Goal: Information Seeking & Learning: Learn about a topic

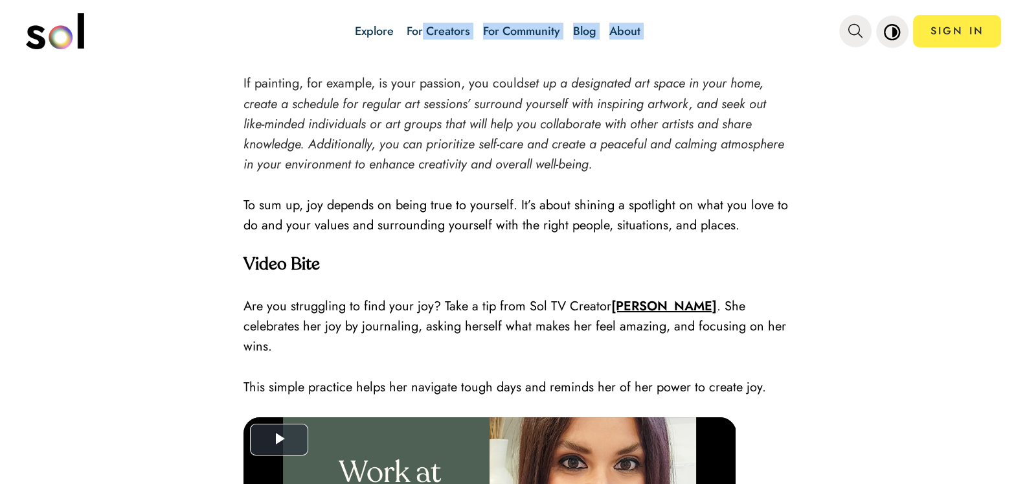
scroll to position [1622, 0]
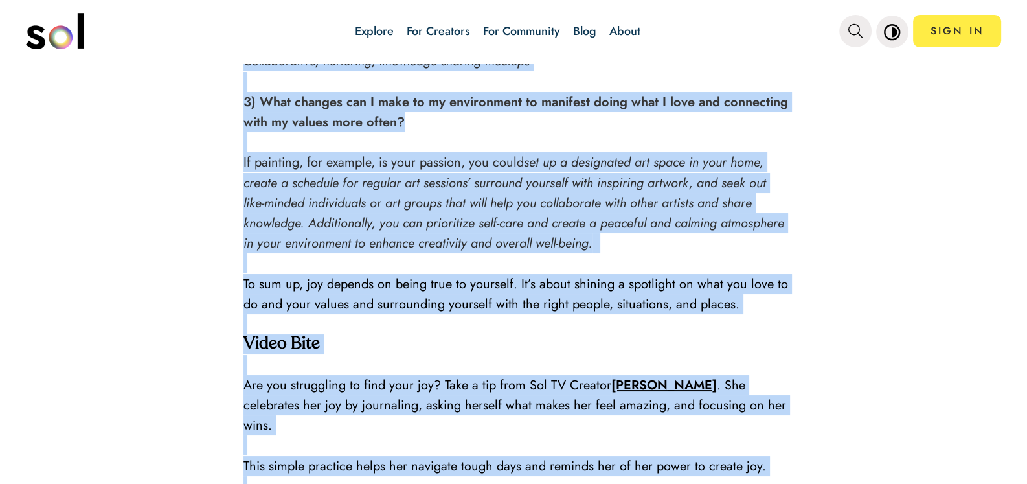
drag, startPoint x: 244, startPoint y: 251, endPoint x: 710, endPoint y: 372, distance: 481.0
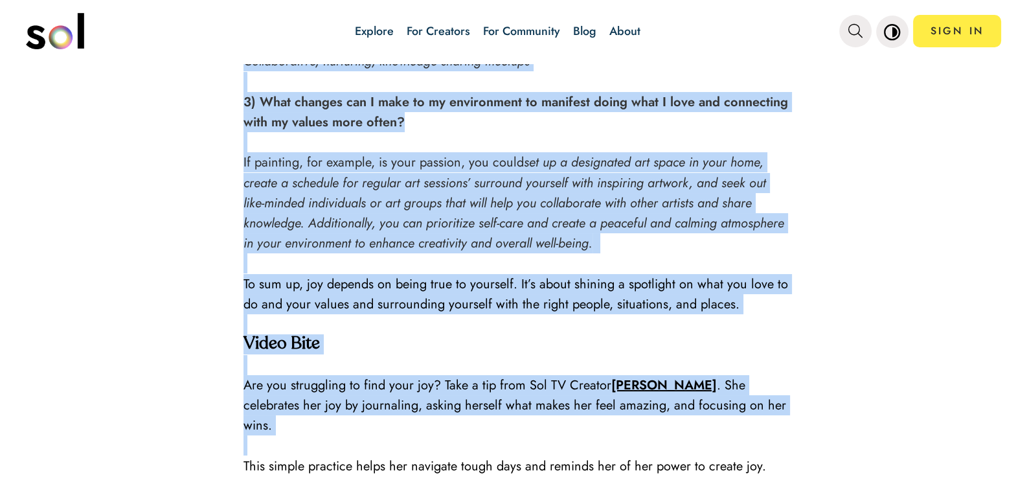
copy div "Lore ip dol? Sit am c adipisci elitsed doeiusmodtemp in utlaboreetd mag aliquae…"
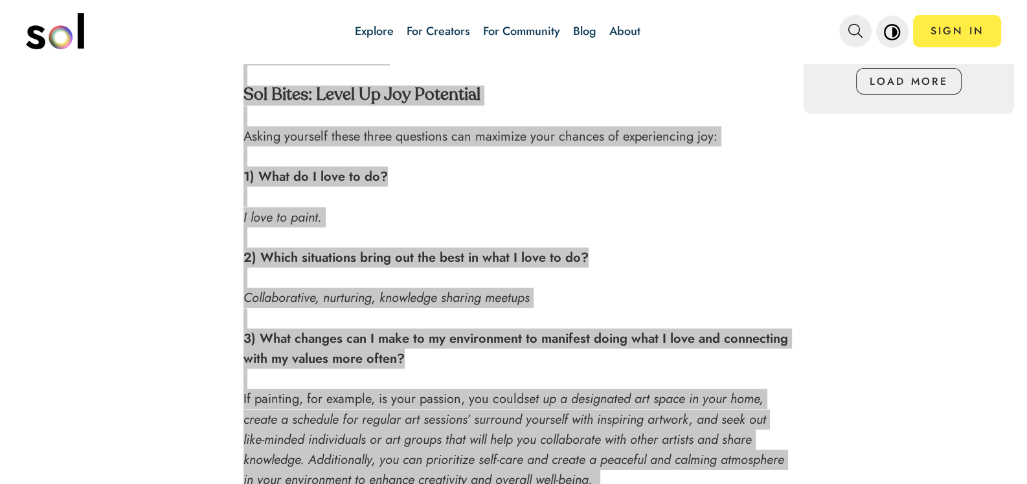
scroll to position [1298, 0]
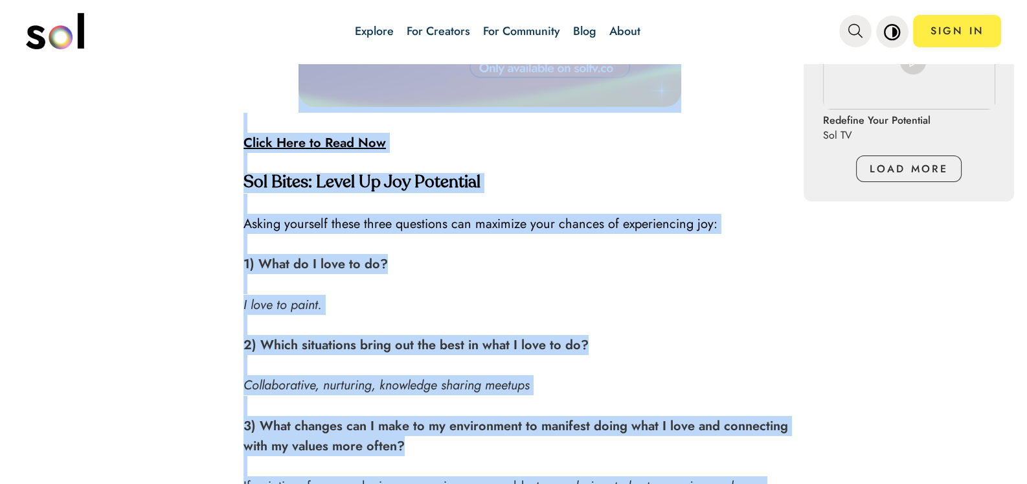
click at [581, 31] on link "Blog" at bounding box center [584, 31] width 23 height 17
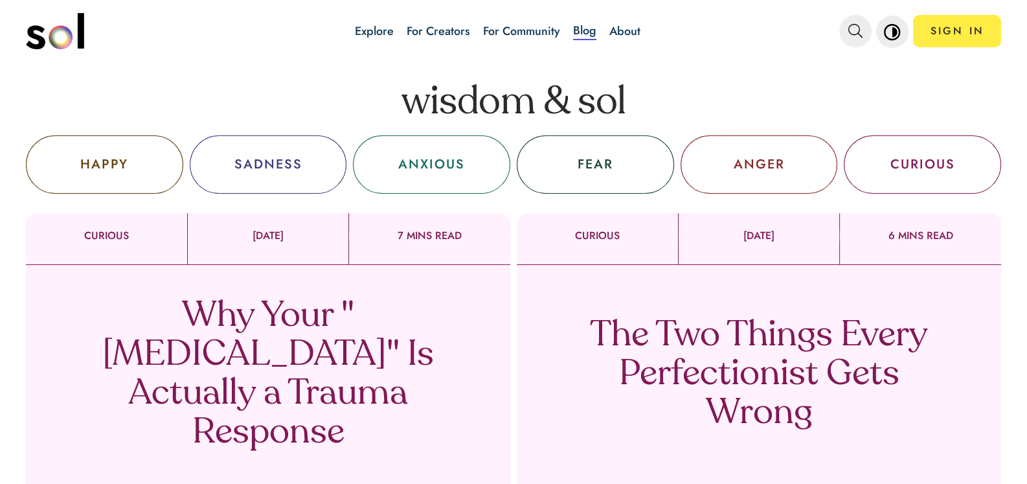
scroll to position [194, 0]
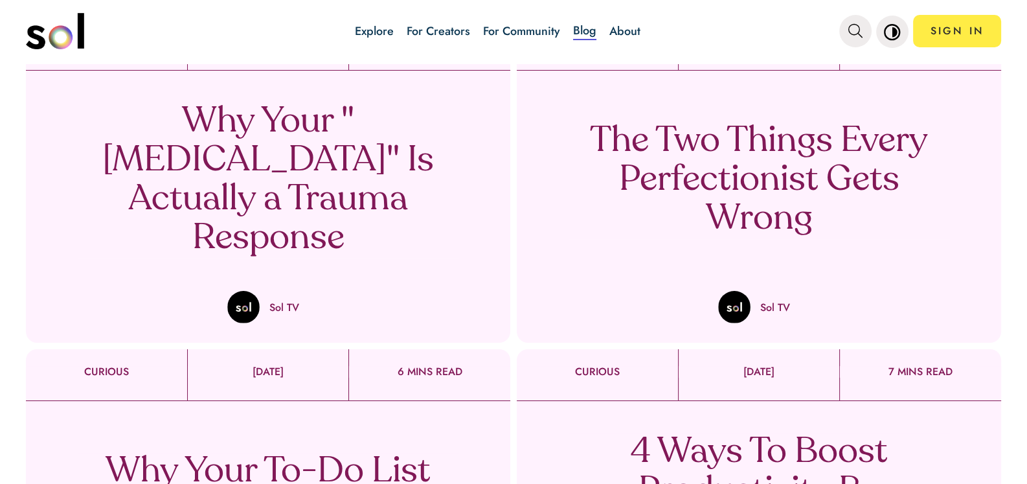
click at [695, 186] on p "The Two Things Every Perfectionist Gets Wrong" at bounding box center [759, 180] width 382 height 117
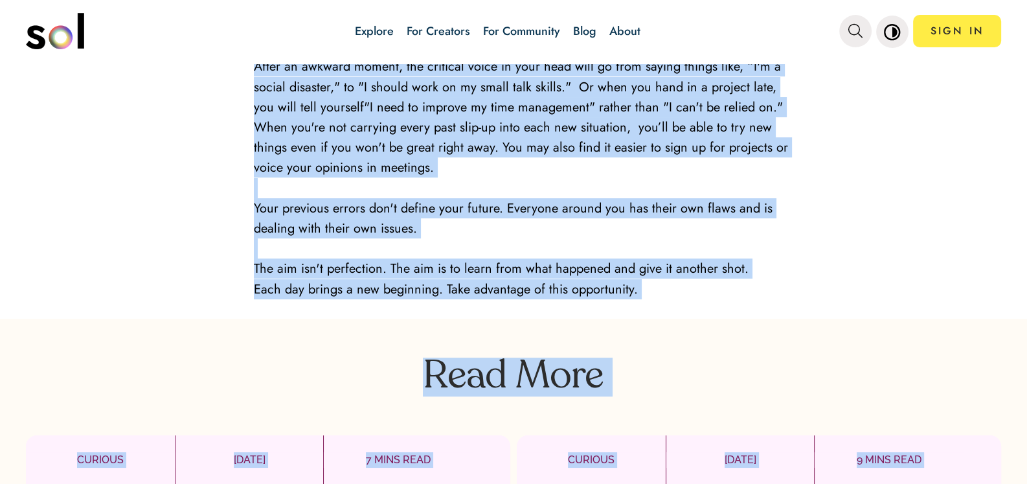
scroll to position [2252, 0]
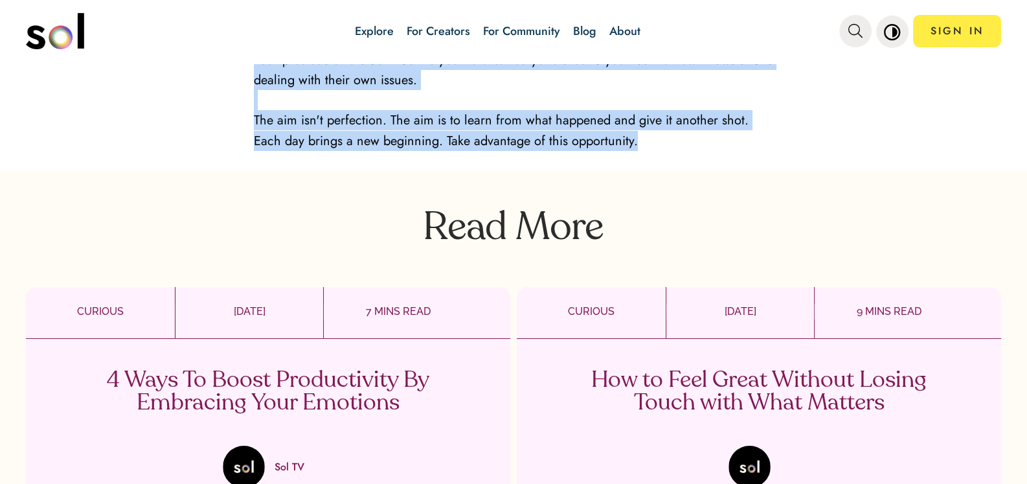
drag, startPoint x: 333, startPoint y: 216, endPoint x: 659, endPoint y: 143, distance: 334.4
copy div "Lor Ips Dolors Ametc Adipiscingeli Sedd Eiusm T.I. Utlabore etdo ma aliquaen ad…"
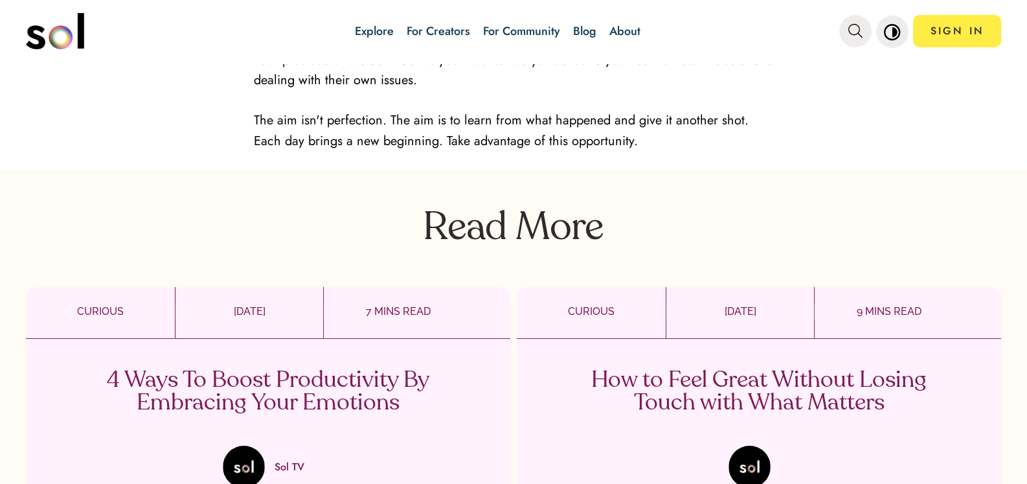
click at [486, 228] on p "Read More" at bounding box center [513, 219] width 1027 height 58
click at [480, 216] on p "Read More" at bounding box center [513, 219] width 1027 height 58
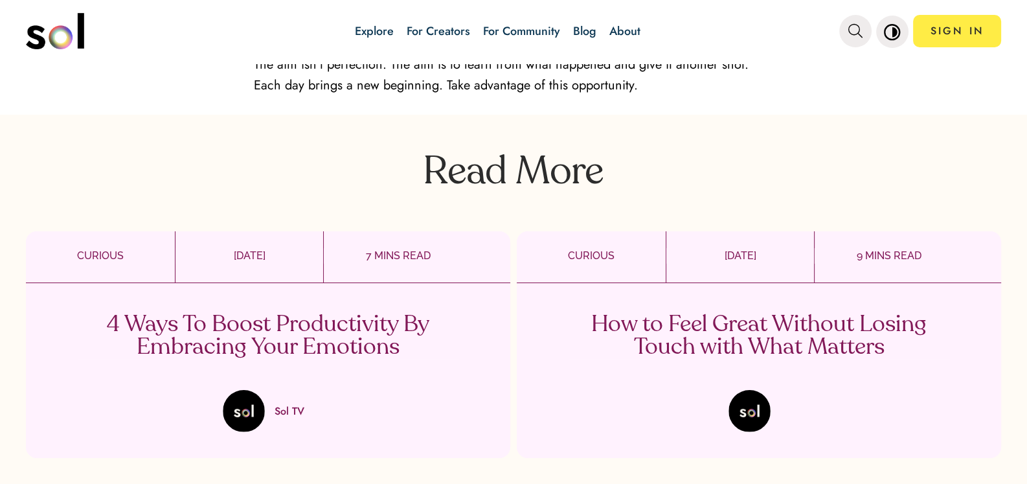
scroll to position [2372, 0]
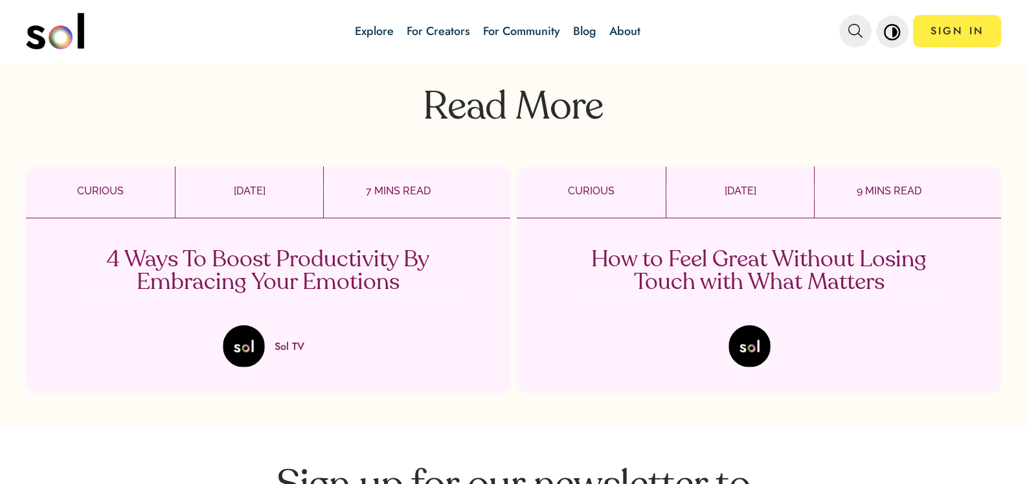
click at [695, 260] on p "How to Feel Great Without Losing Touch with What Matters" at bounding box center [759, 271] width 382 height 45
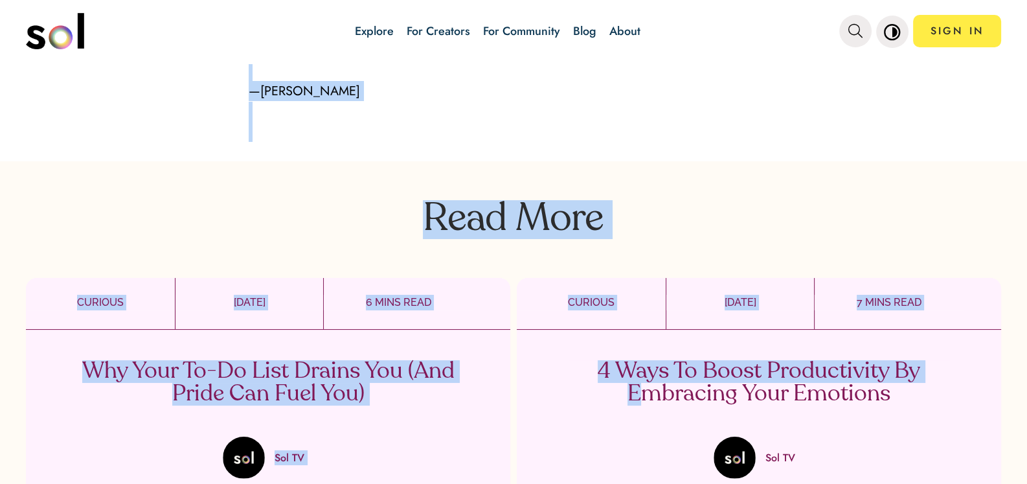
scroll to position [3107, 0]
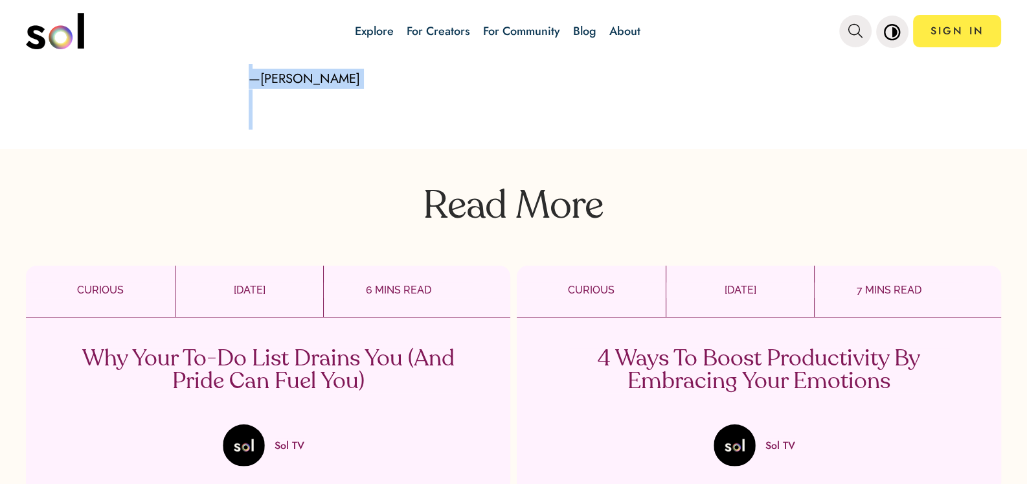
drag, startPoint x: 365, startPoint y: 209, endPoint x: 541, endPoint y: 95, distance: 209.2
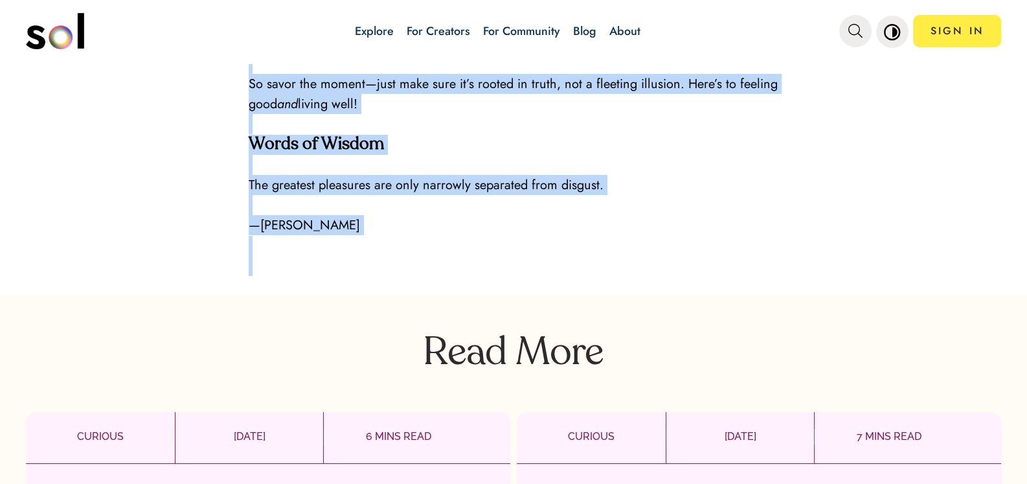
scroll to position [2848, 0]
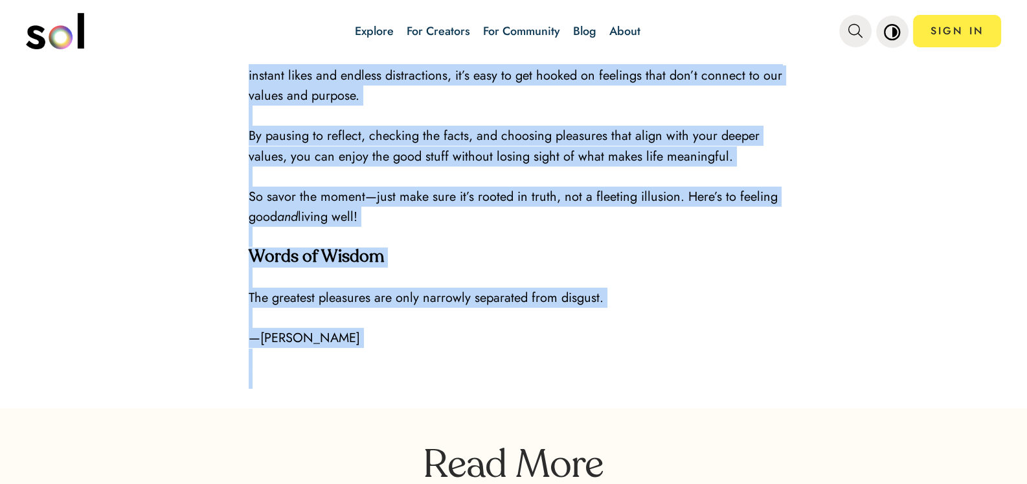
copy div "Lor ip Dolo Sitam Consect Adipis Elits doei Temp Incidid Utlab etd ma aliqu eni…"
click at [557, 203] on p "So savor the moment—just make sure it’s rooted in truth, not a fleeting illusio…" at bounding box center [520, 206] width 542 height 40
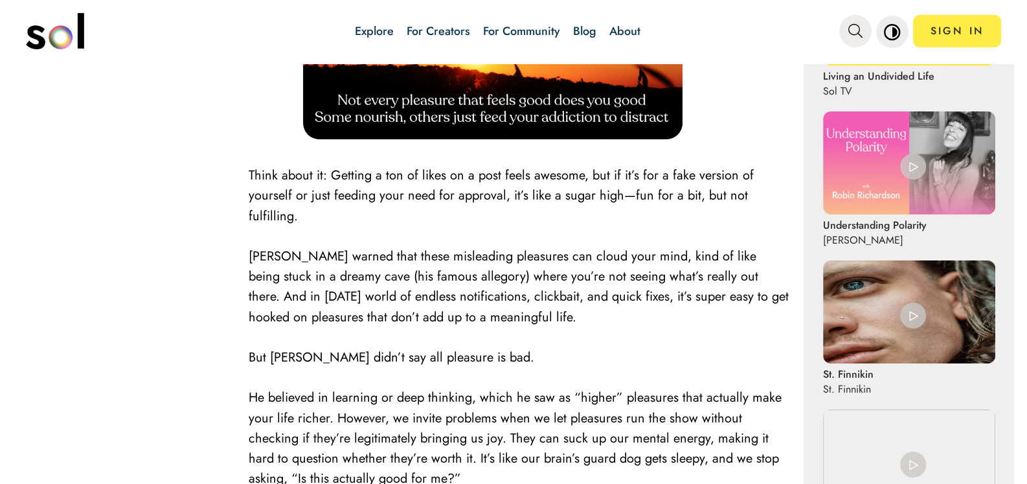
scroll to position [647, 0]
